Goal: Task Accomplishment & Management: Manage account settings

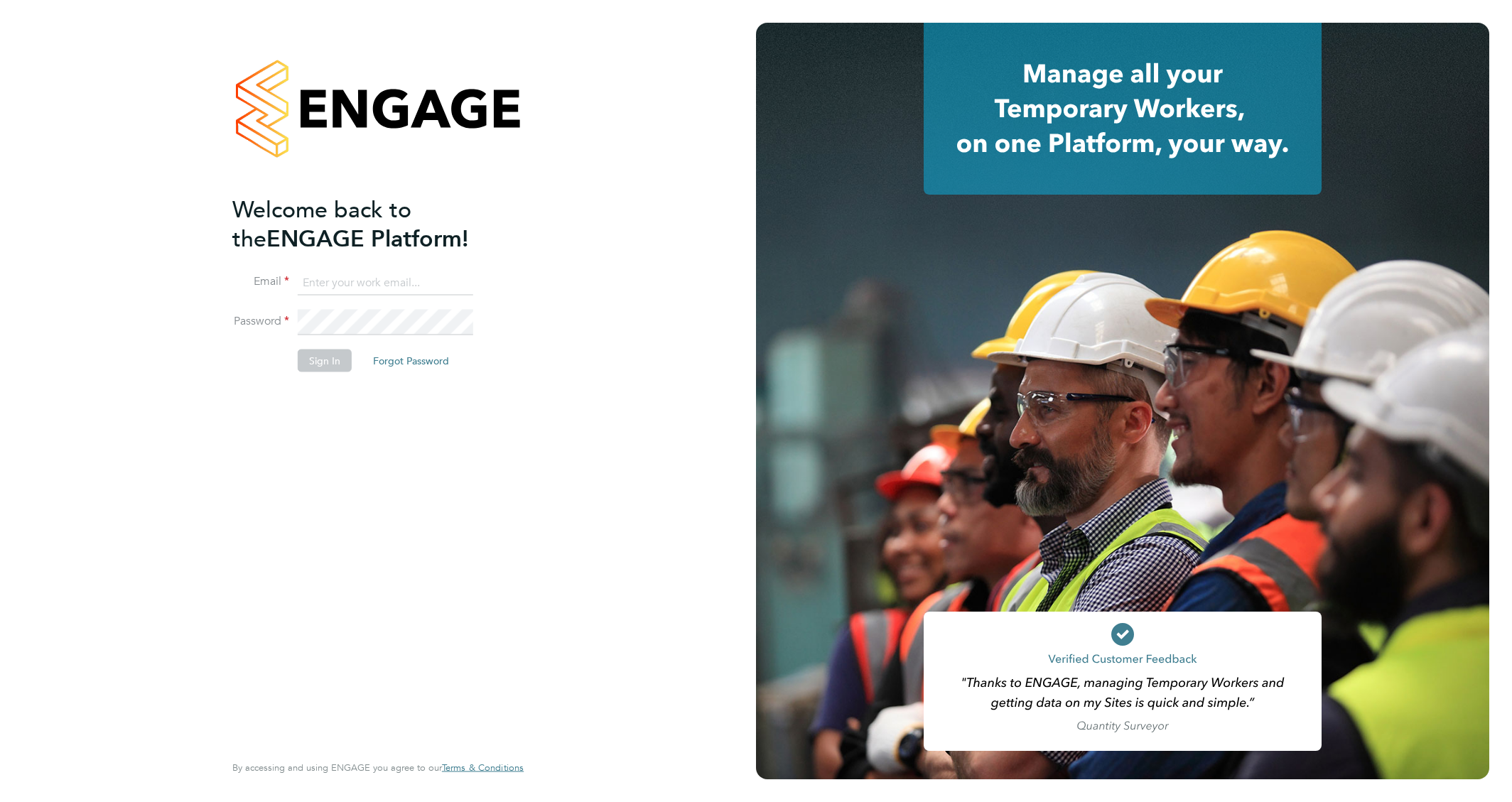
type input "[EMAIL_ADDRESS][DOMAIN_NAME]"
click at [327, 367] on button "Sign In" at bounding box center [325, 359] width 54 height 22
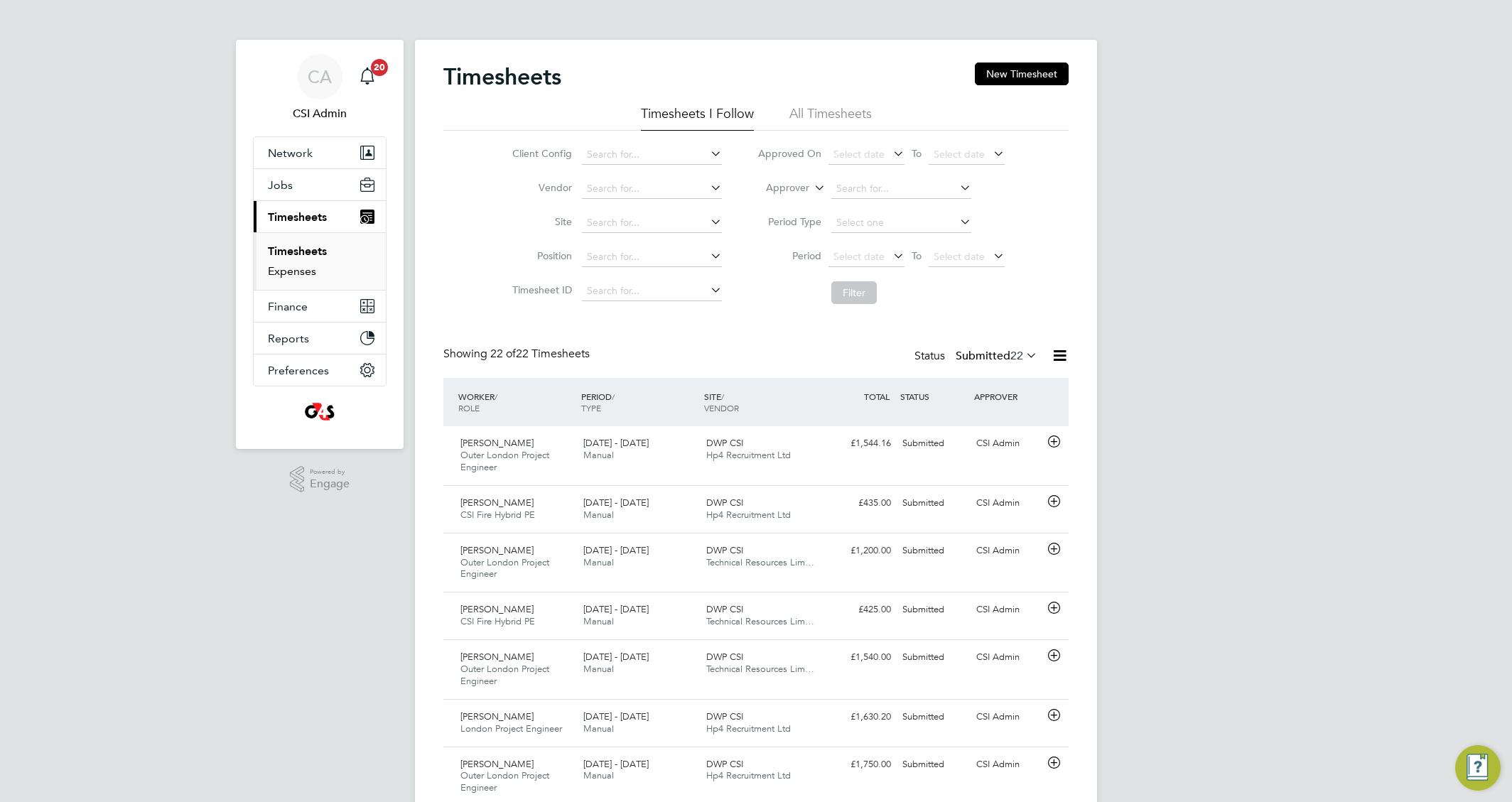
click at [305, 269] on link "Expenses" at bounding box center [292, 270] width 48 height 14
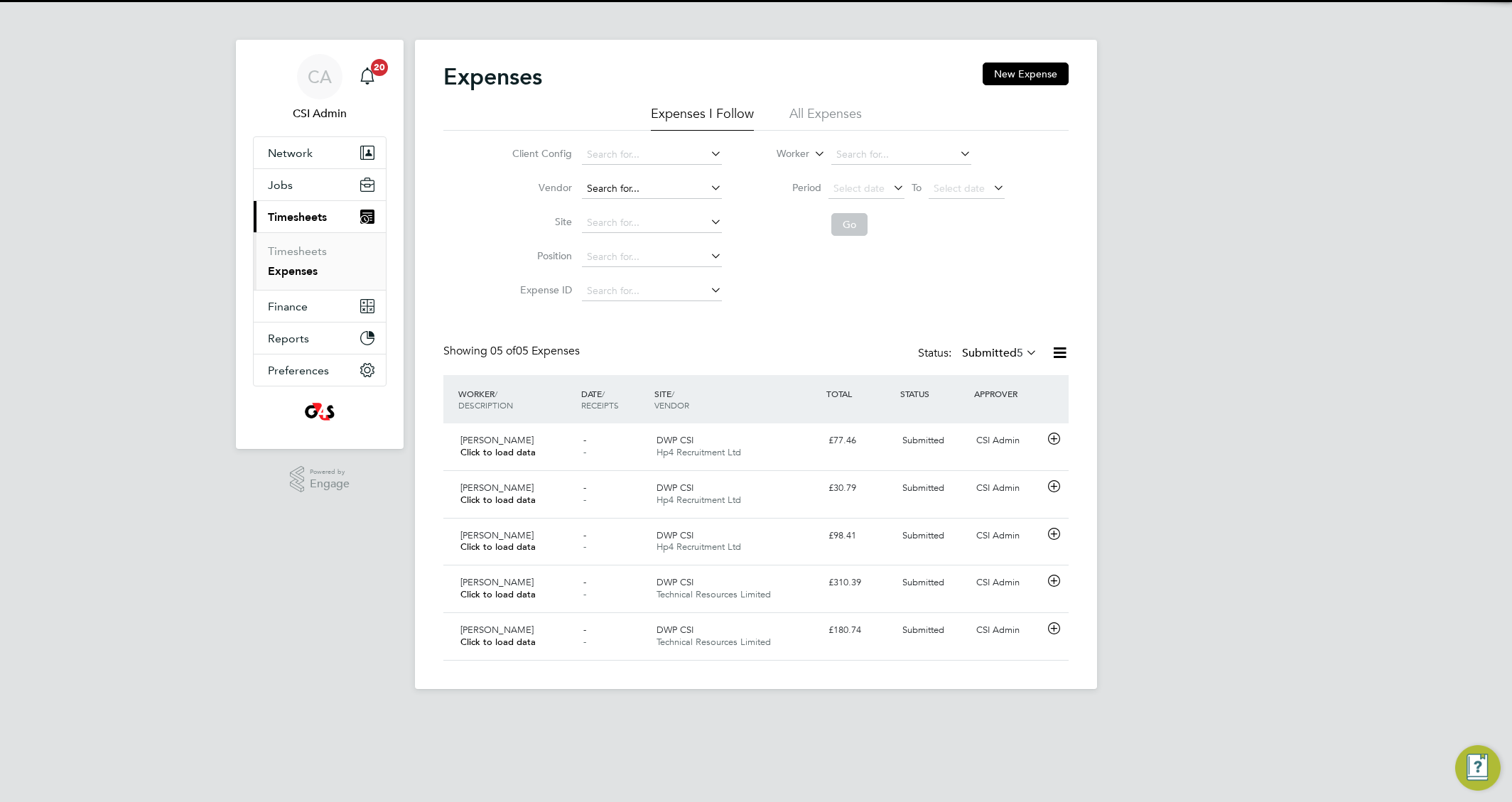
click at [613, 188] on input at bounding box center [652, 189] width 140 height 20
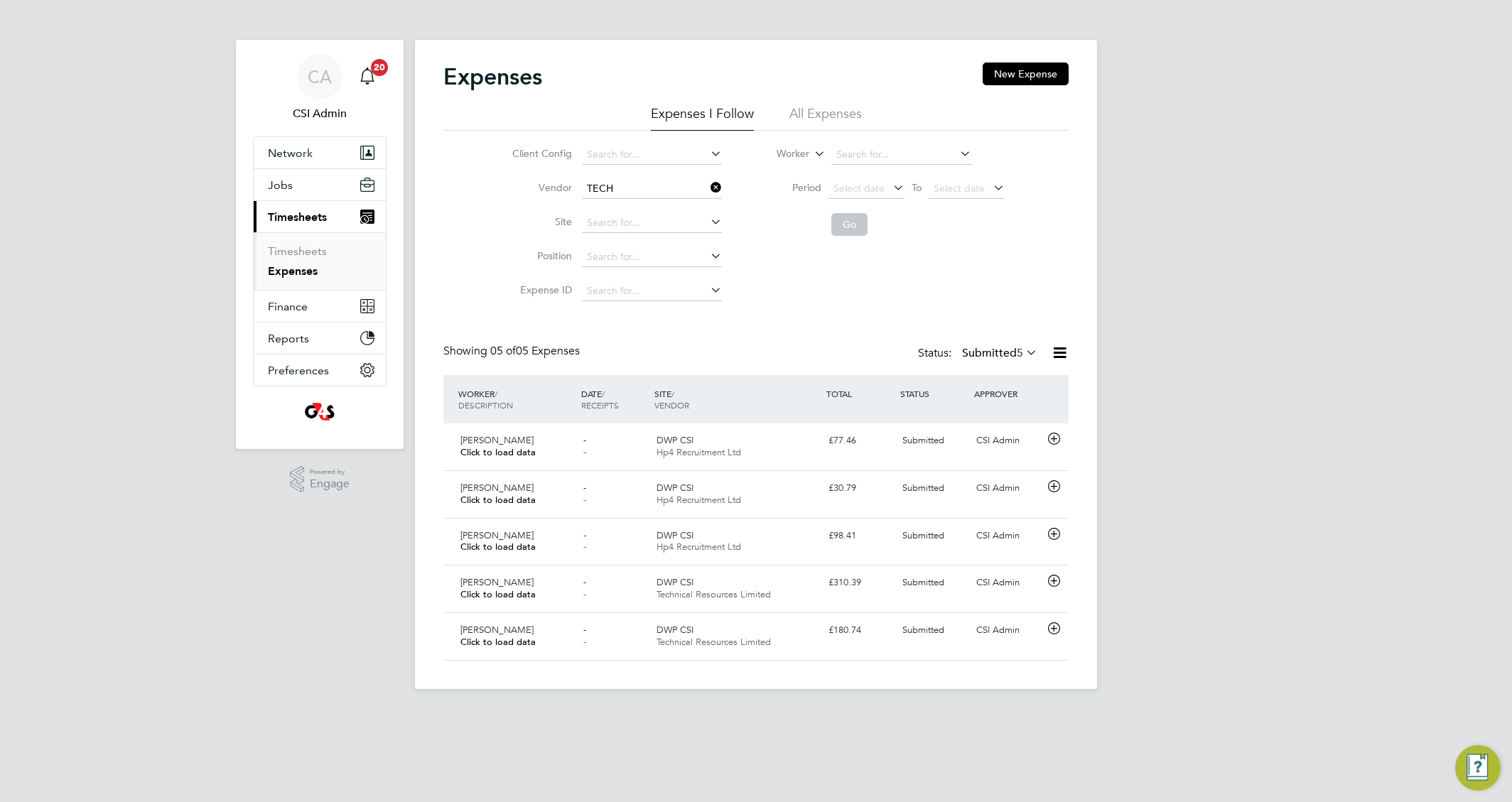
click at [640, 229] on li "Tech nical Resources Limited" at bounding box center [660, 228] width 159 height 20
type input "Technical Resources Limited"
click at [836, 220] on button "Go" at bounding box center [849, 224] width 36 height 22
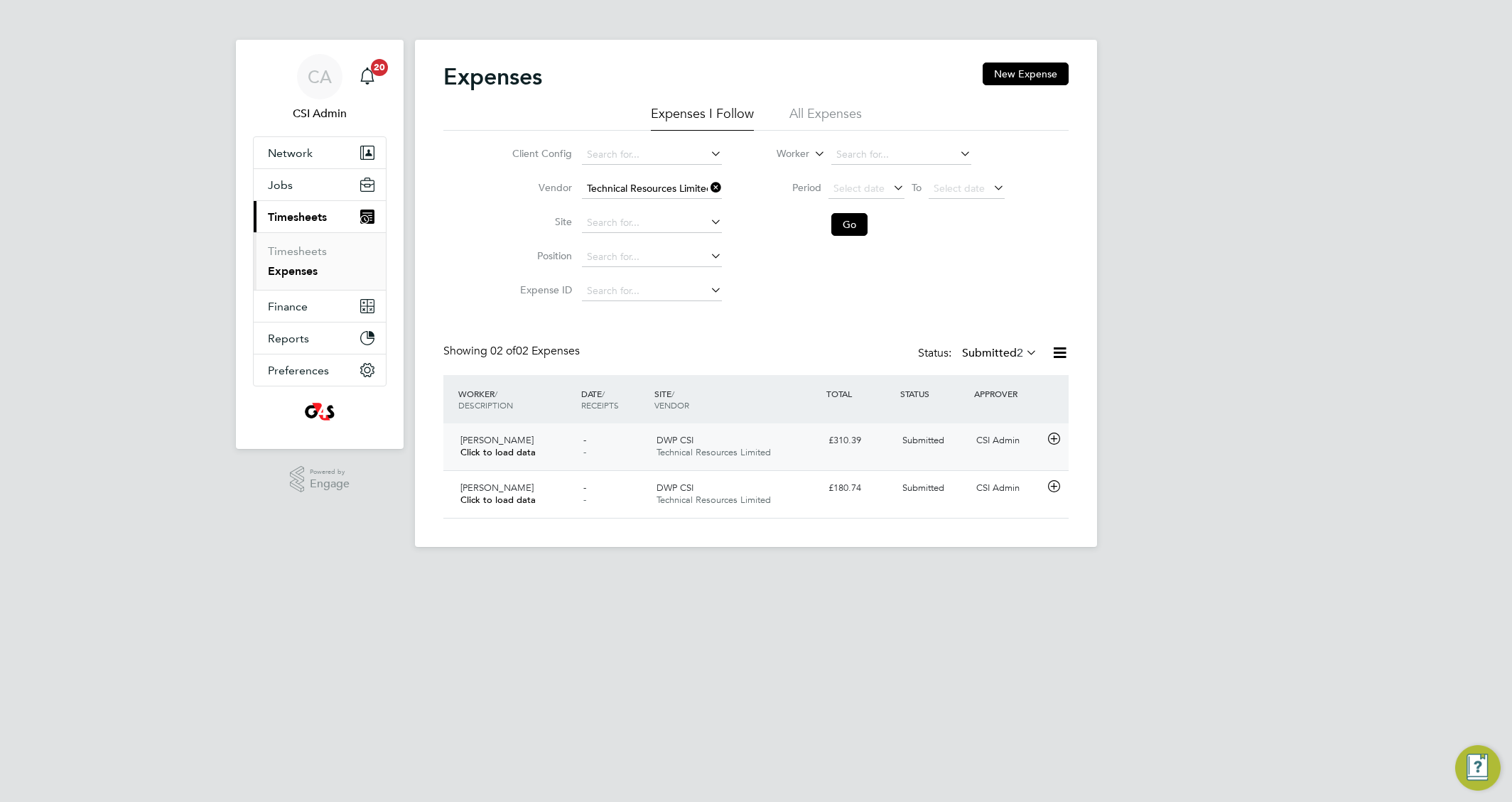
click at [986, 435] on div "CSI Admin" at bounding box center [1008, 440] width 74 height 23
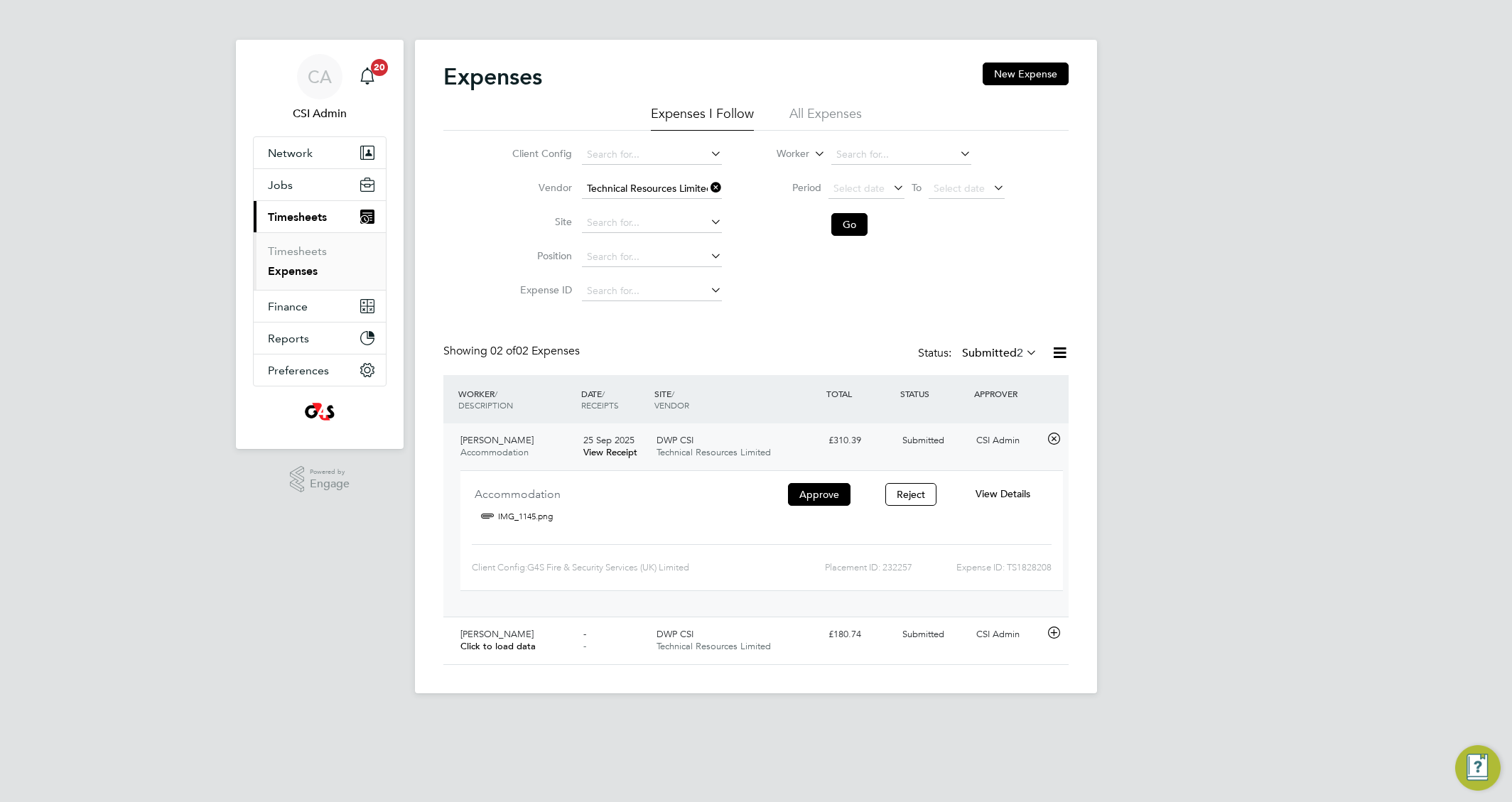
click at [1001, 494] on span "View Details" at bounding box center [1003, 494] width 55 height 13
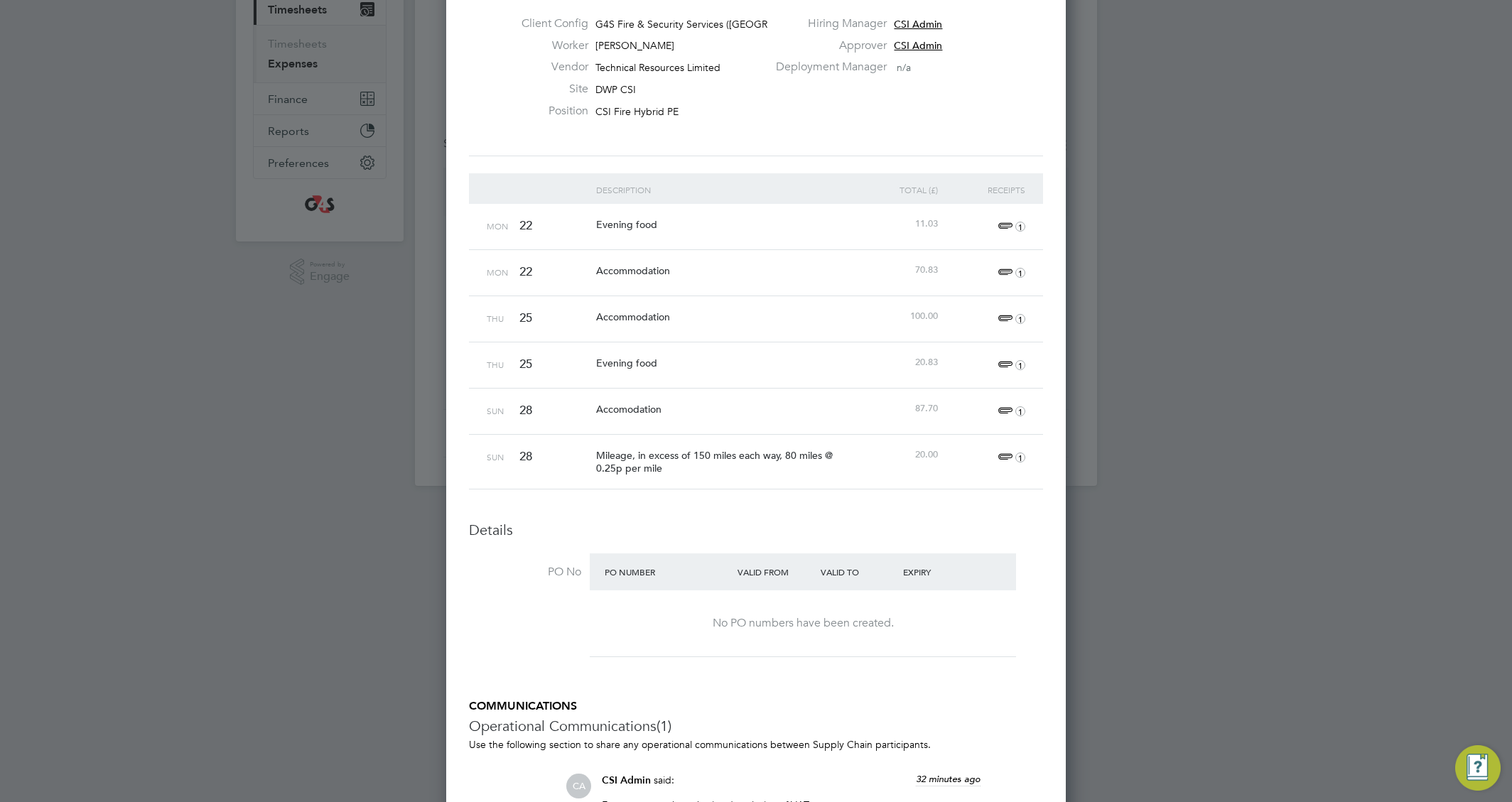
click at [1004, 219] on span "1" at bounding box center [1009, 227] width 31 height 17
click at [834, 292] on link "IMG_1142.jpeg" at bounding box center [812, 294] width 70 height 21
click at [1270, 300] on div at bounding box center [756, 401] width 1512 height 802
click at [927, 275] on span "70.83" at bounding box center [926, 269] width 22 height 12
click at [1003, 265] on span "1" at bounding box center [1009, 273] width 31 height 17
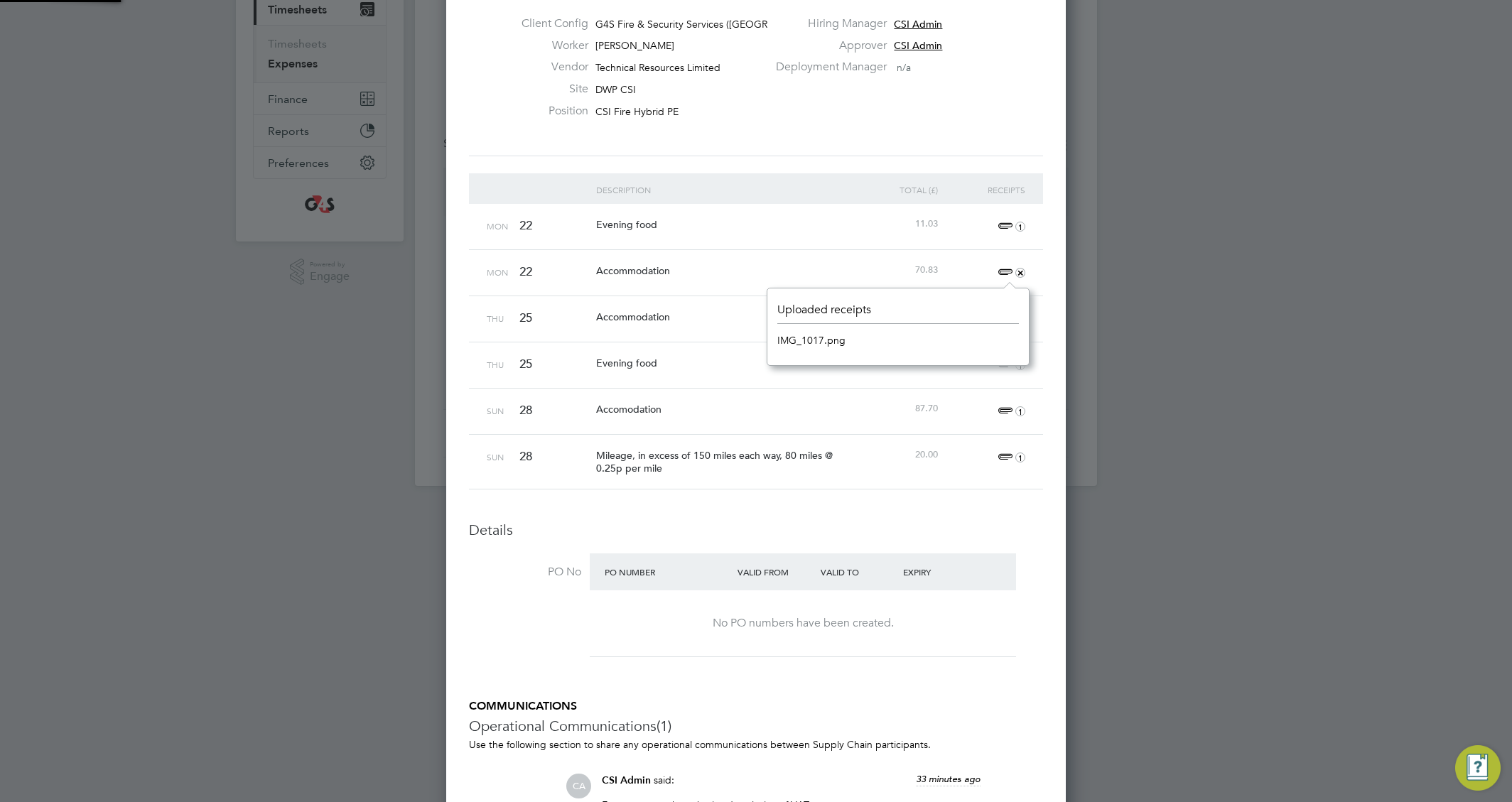
scroll to position [77, 262]
click at [828, 338] on link "IMG_1017.png" at bounding box center [812, 340] width 68 height 21
click at [1154, 367] on div at bounding box center [756, 401] width 1512 height 802
click at [1003, 320] on span "1" at bounding box center [1009, 319] width 31 height 17
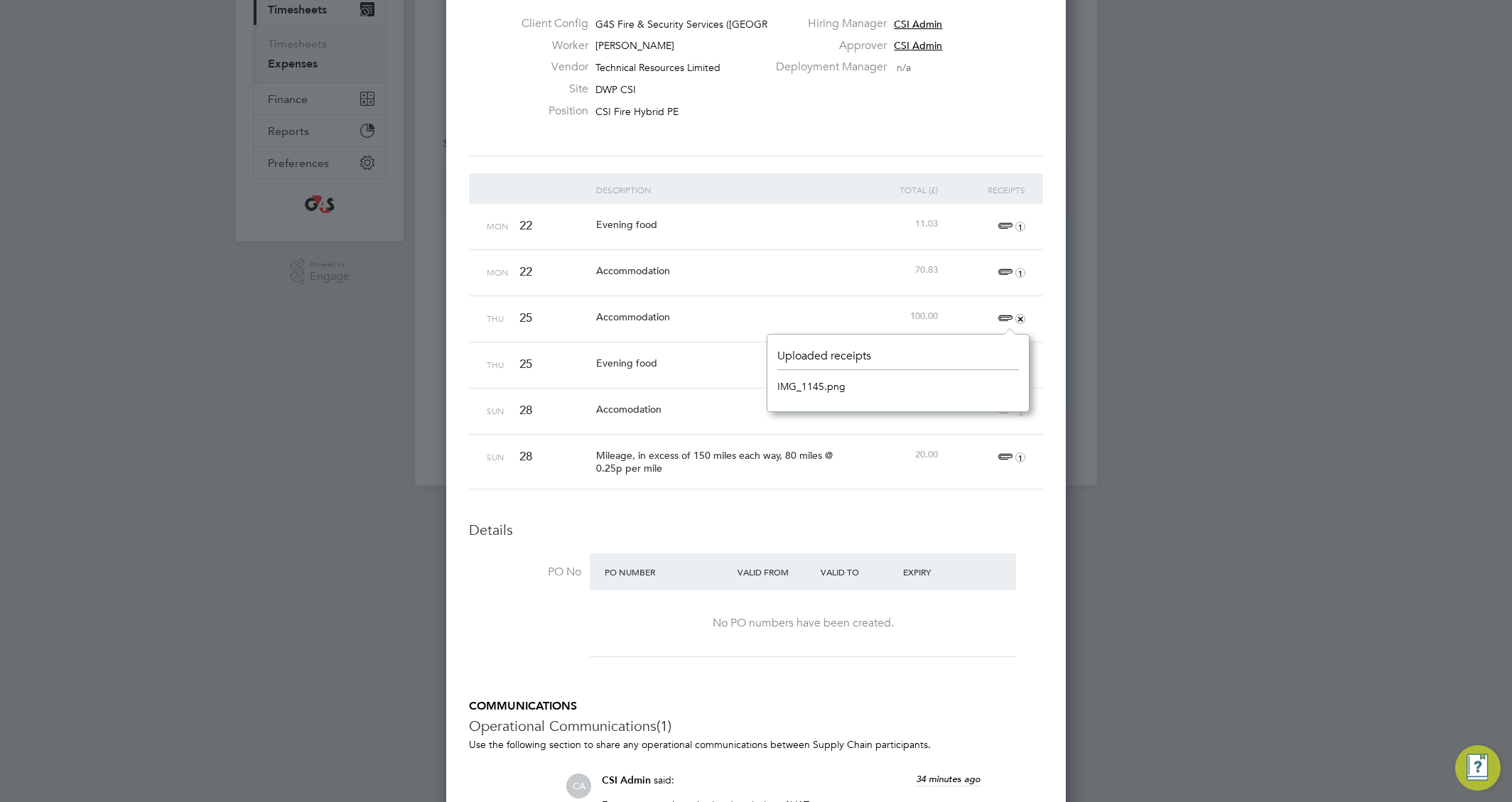
click at [827, 388] on link "IMG_1145.png" at bounding box center [812, 386] width 68 height 21
click at [817, 380] on link "IMG_1145.png" at bounding box center [812, 386] width 68 height 21
click at [1178, 410] on div at bounding box center [756, 401] width 1512 height 802
click at [922, 359] on span "20.83" at bounding box center [926, 362] width 22 height 12
click at [917, 411] on span "87.70" at bounding box center [926, 408] width 22 height 12
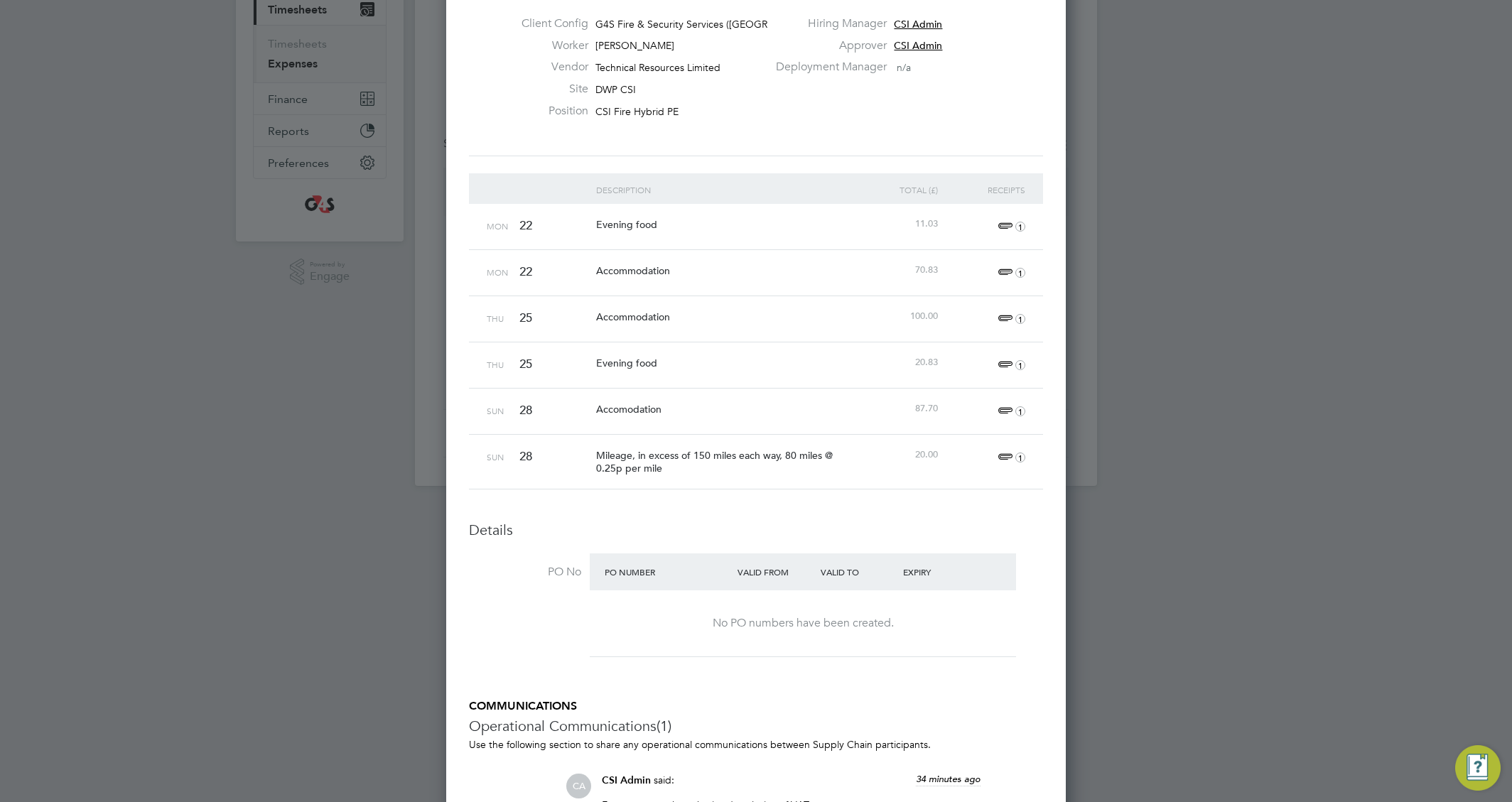
click at [1004, 360] on span "1" at bounding box center [1009, 365] width 31 height 17
click at [805, 432] on link "IMG_1141.jpeg" at bounding box center [812, 432] width 70 height 21
click at [1189, 414] on div at bounding box center [756, 401] width 1512 height 802
click at [925, 406] on span "87.70" at bounding box center [926, 408] width 22 height 12
click at [997, 404] on span "1" at bounding box center [1009, 411] width 31 height 17
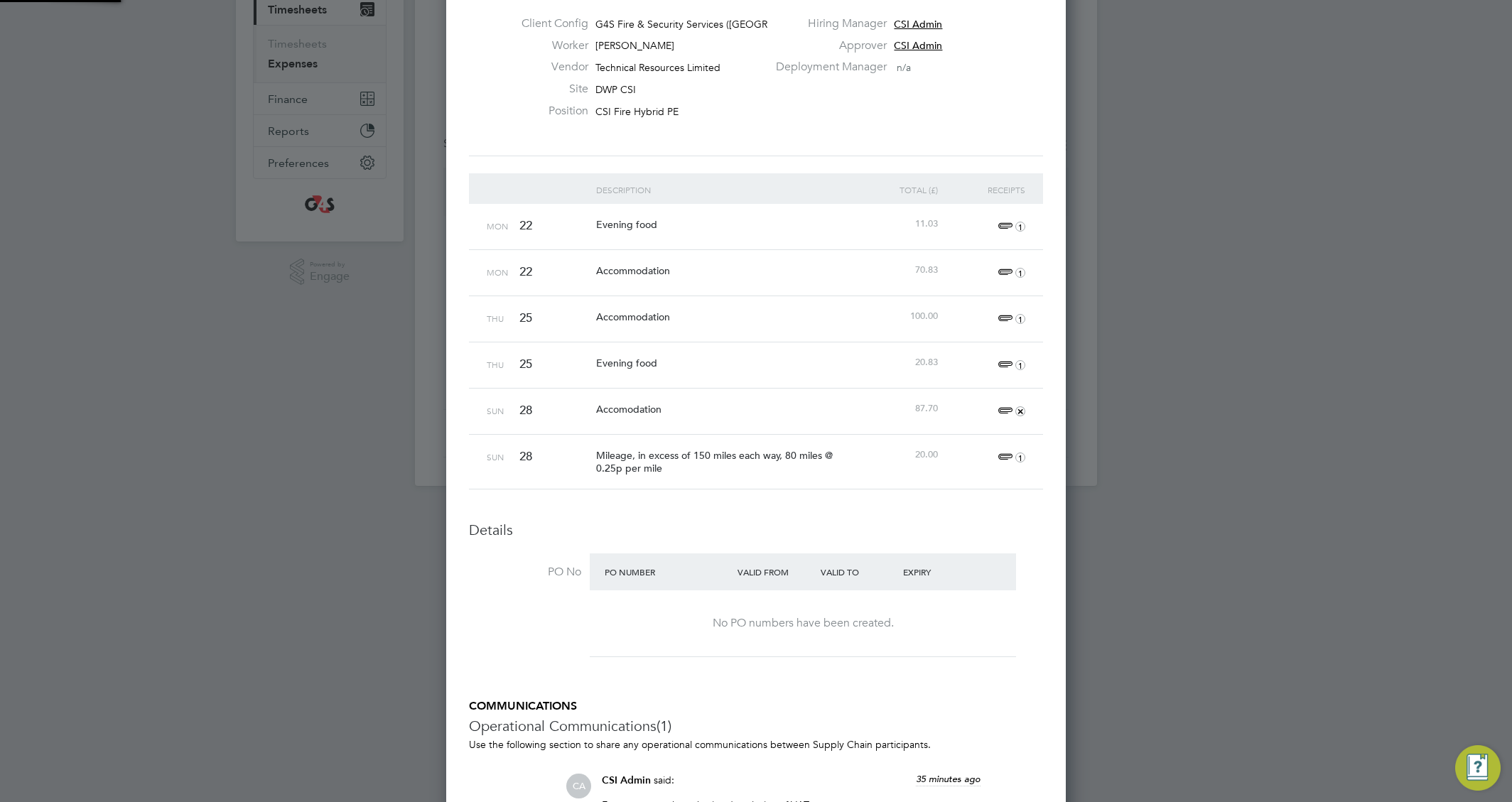
scroll to position [77, 262]
click at [807, 479] on link "IMG_1280.png" at bounding box center [812, 478] width 68 height 21
click at [1060, 521] on div "Unfollow [PERSON_NAME] Expense: [DATE] - [DATE] Approve Expense ID TS1828208 Pl…" at bounding box center [756, 600] width 620 height 1506
click at [1006, 409] on span "1" at bounding box center [1009, 411] width 31 height 17
click at [801, 474] on link "IMG_1280.png" at bounding box center [812, 478] width 68 height 21
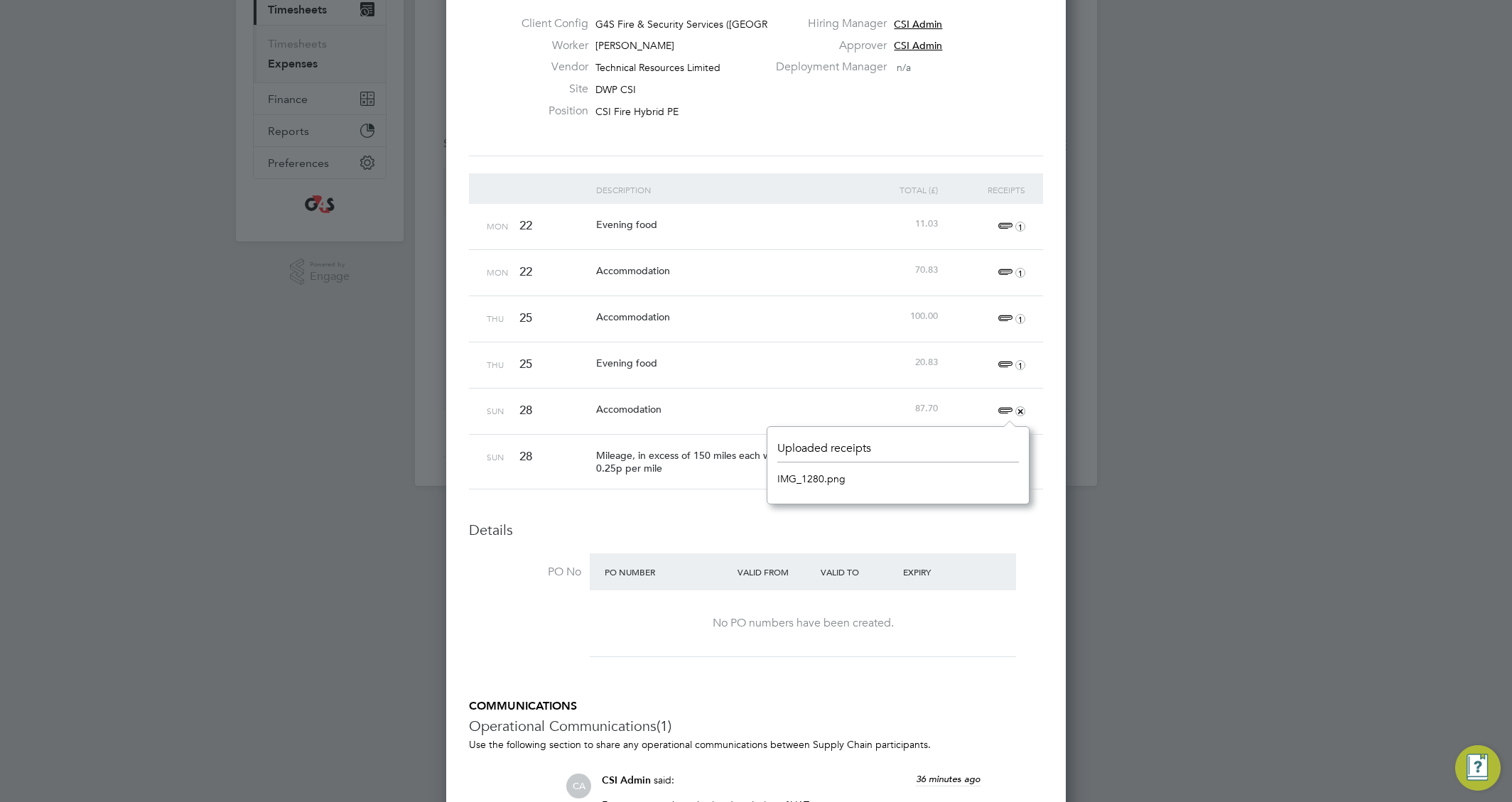
click at [1037, 535] on h3 "Details" at bounding box center [756, 530] width 574 height 19
click at [925, 219] on span "11.03" at bounding box center [926, 223] width 22 height 12
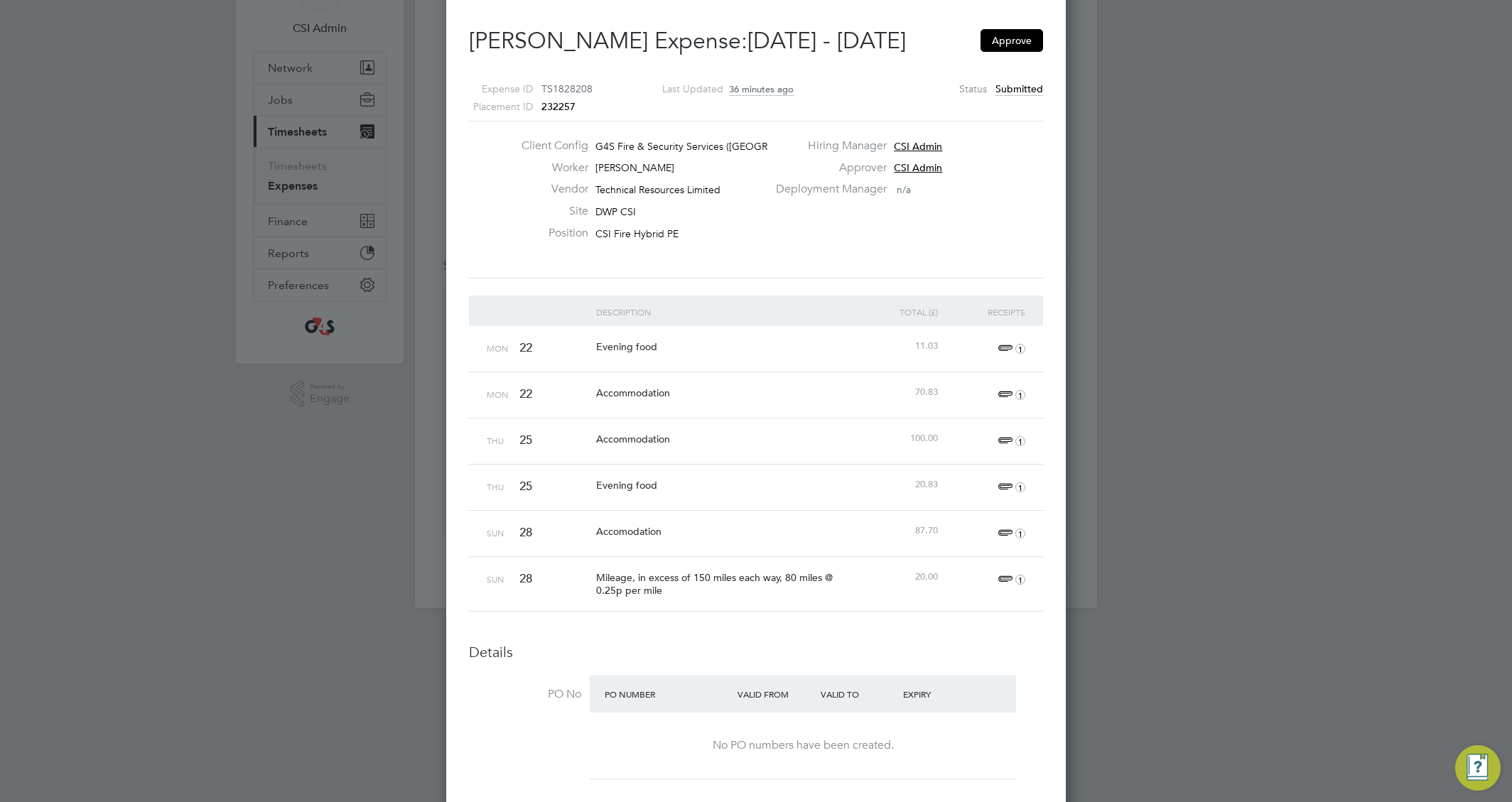
scroll to position [0, 0]
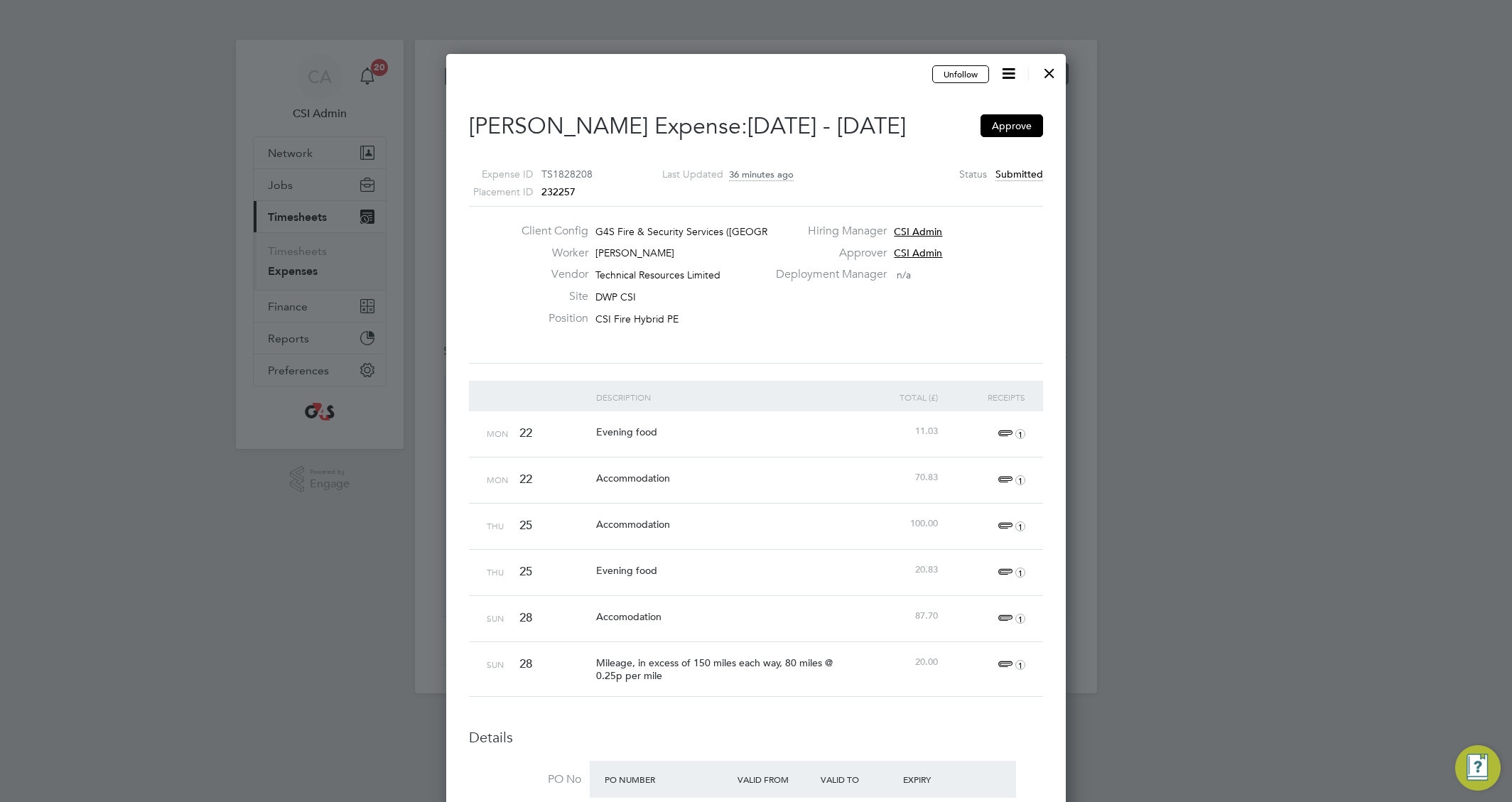
click at [1047, 73] on div at bounding box center [1049, 69] width 25 height 25
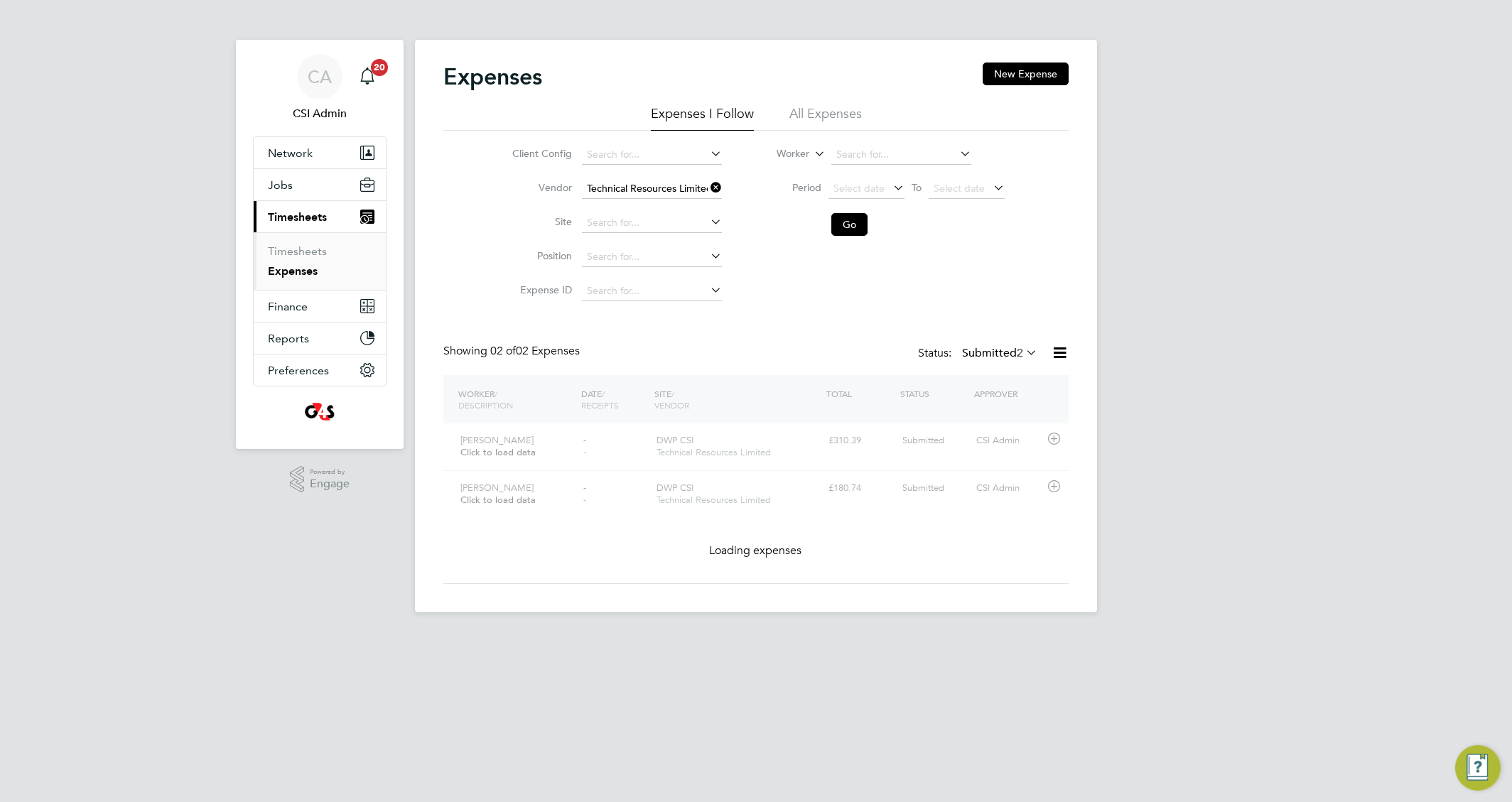
scroll to position [36, 173]
